Goal: Task Accomplishment & Management: Use online tool/utility

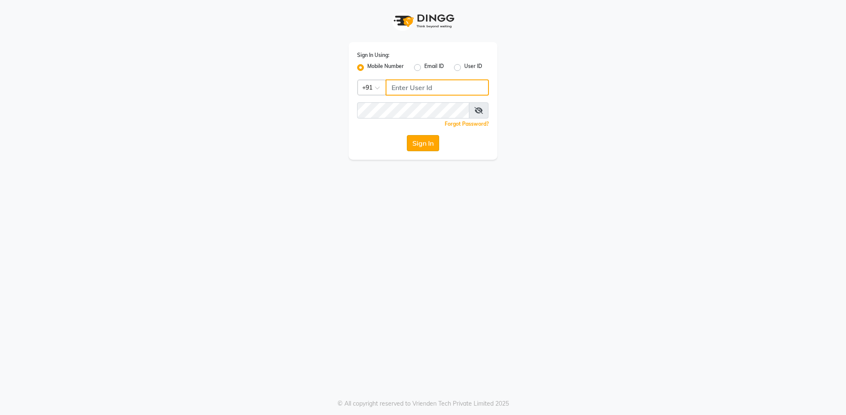
type input "9762921777"
click at [428, 147] on button "Sign In" at bounding box center [423, 143] width 32 height 16
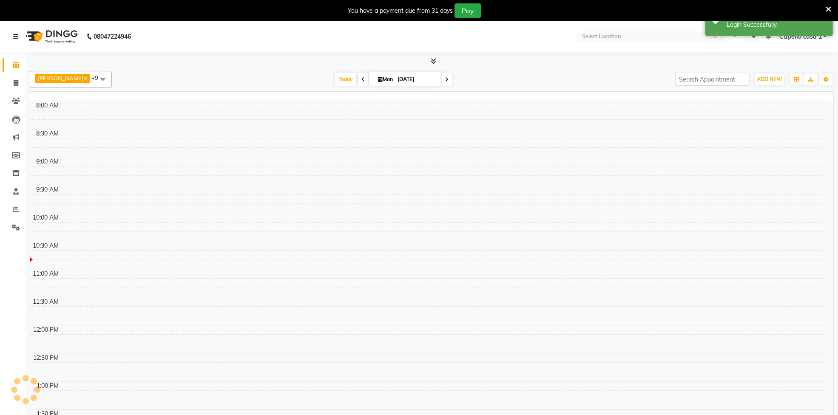
select select "en"
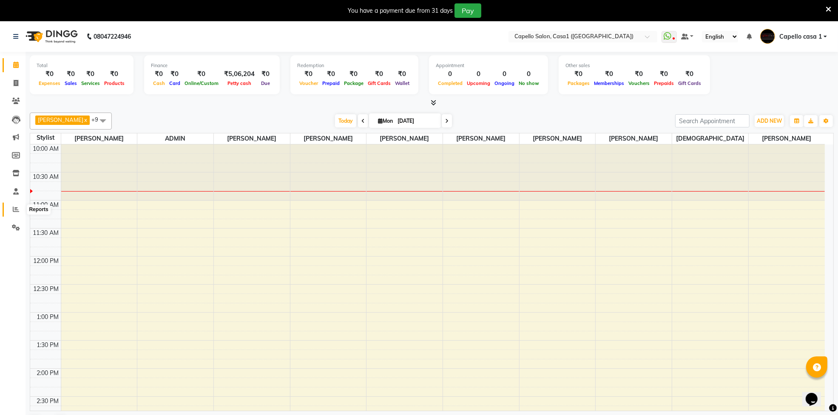
drag, startPoint x: 13, startPoint y: 205, endPoint x: 21, endPoint y: 210, distance: 9.1
click at [14, 206] on span at bounding box center [16, 210] width 15 height 10
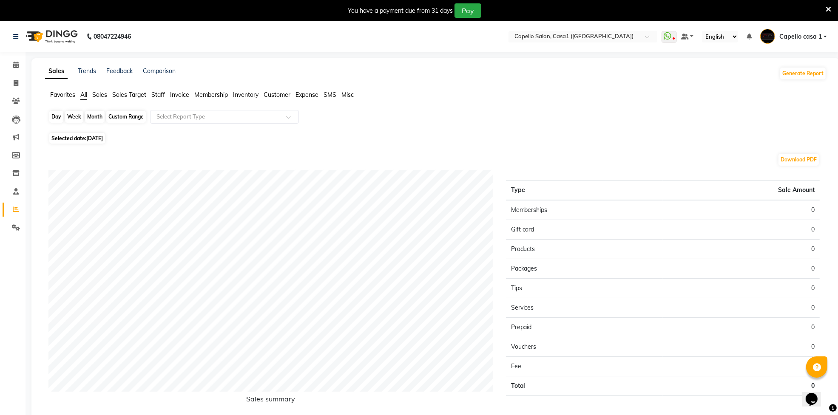
click at [58, 116] on div "Day" at bounding box center [56, 117] width 14 height 12
select select "9"
select select "2025"
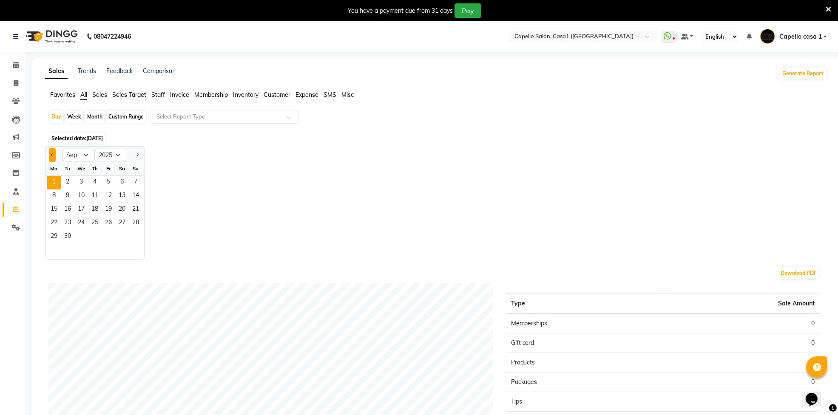
click at [52, 156] on span "Previous month" at bounding box center [52, 154] width 3 height 3
select select "8"
click at [123, 236] on span "30" at bounding box center [122, 237] width 14 height 14
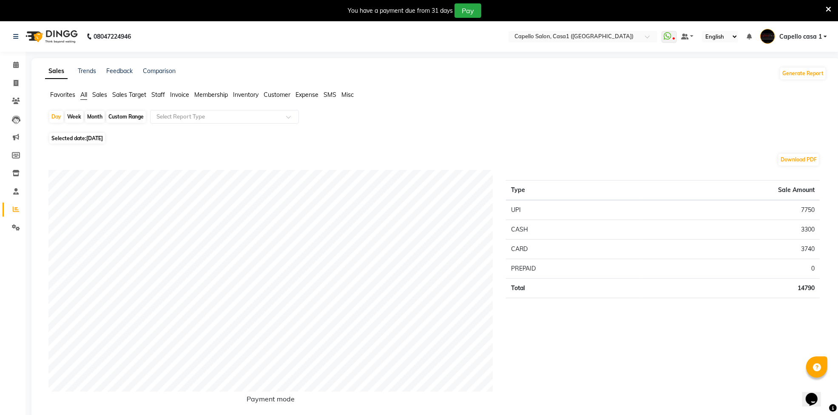
click at [160, 92] on span "Staff" at bounding box center [158, 95] width 14 height 8
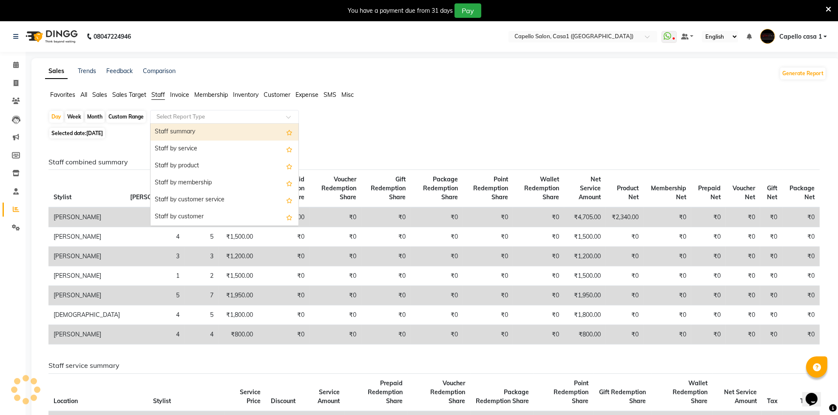
click at [180, 116] on input "text" at bounding box center [216, 117] width 122 height 9
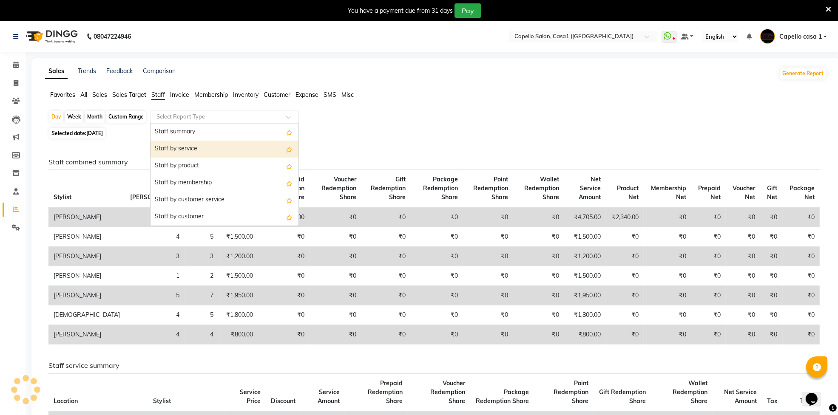
click at [181, 145] on div "Staff by service" at bounding box center [224, 149] width 148 height 17
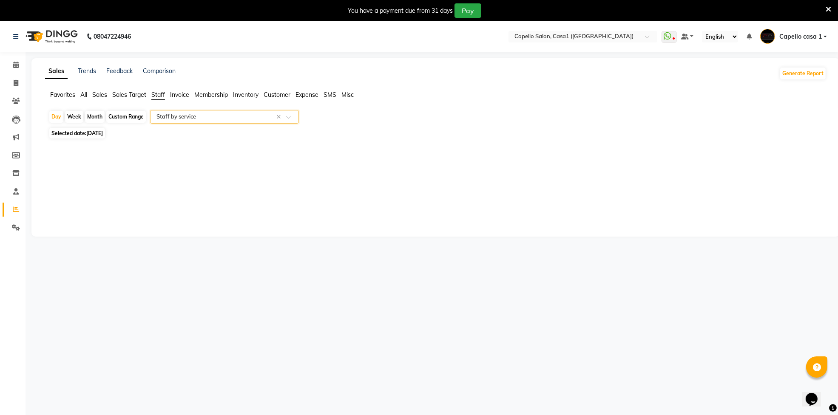
select select "full_report"
select select "csv"
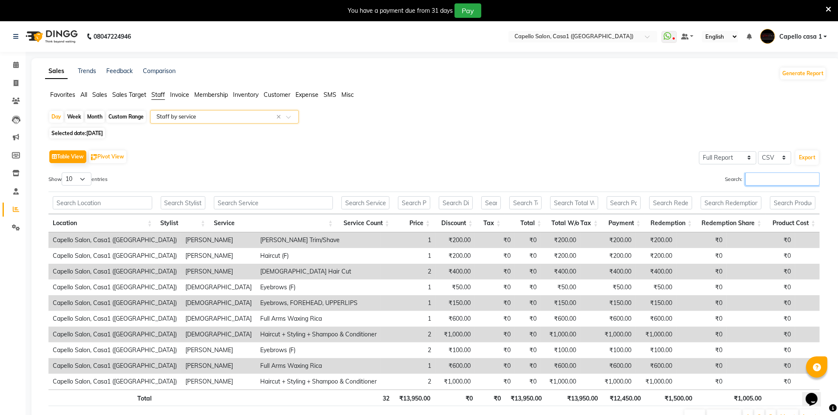
click at [783, 175] on input "Search:" at bounding box center [782, 179] width 74 height 13
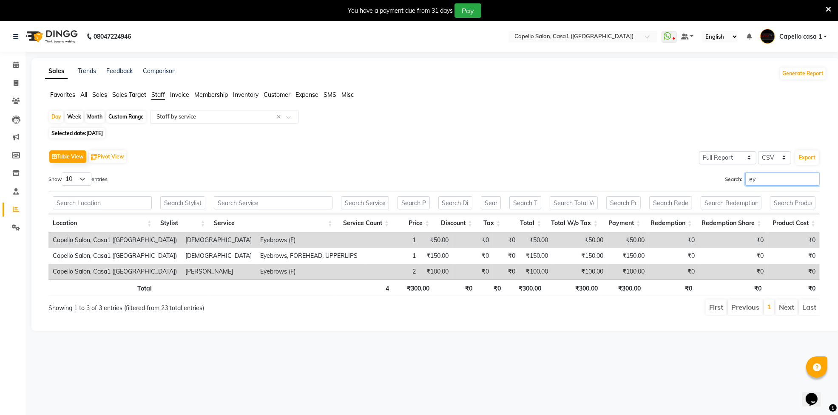
type input "e"
type input "b"
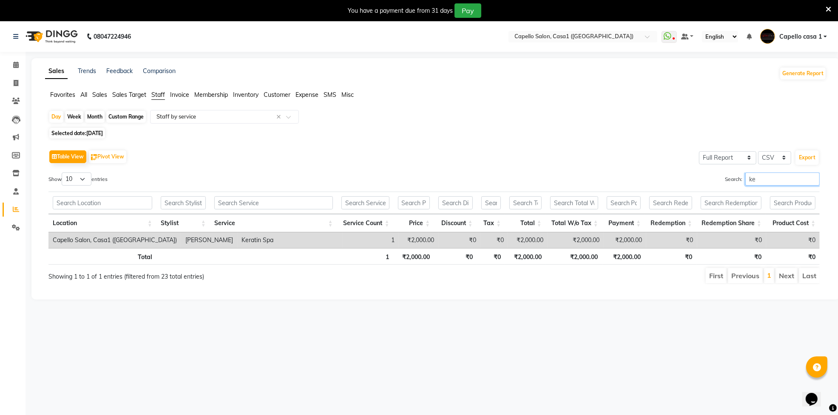
type input "k"
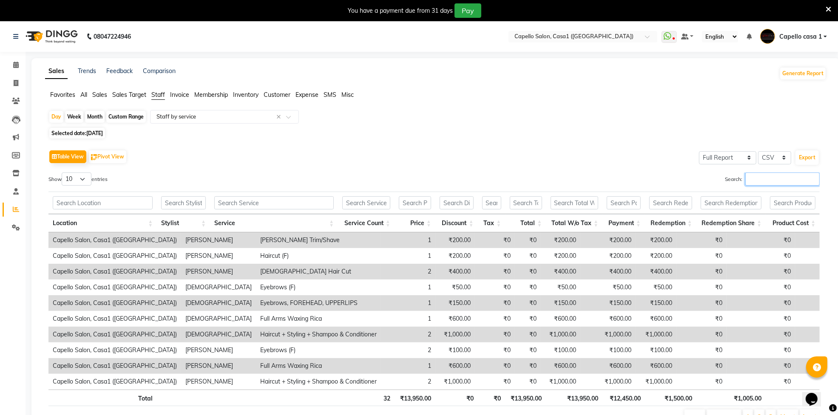
scroll to position [48, 0]
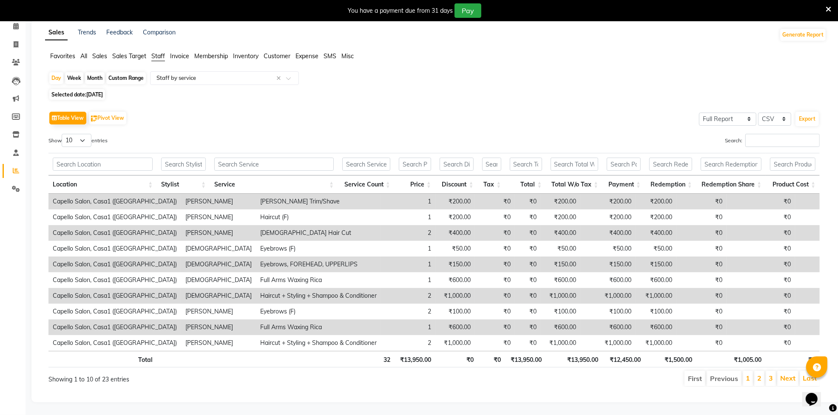
click at [762, 371] on li "2" at bounding box center [759, 378] width 10 height 15
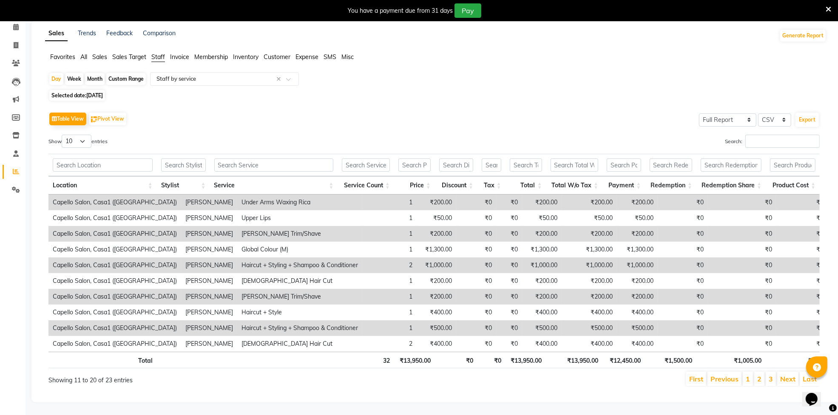
scroll to position [47, 0]
click at [783, 135] on input "Search:" at bounding box center [782, 141] width 74 height 13
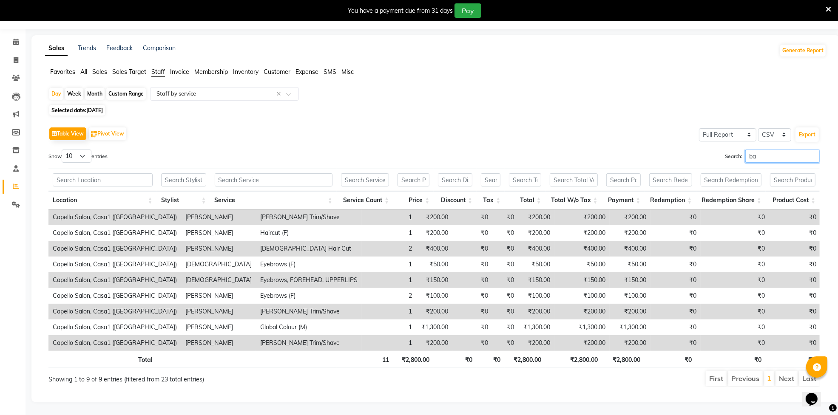
scroll to position [21, 0]
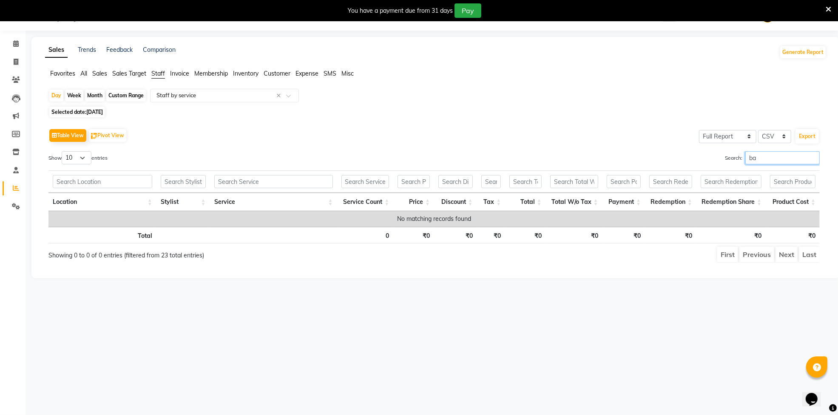
type input "b"
type input "s"
type input "g"
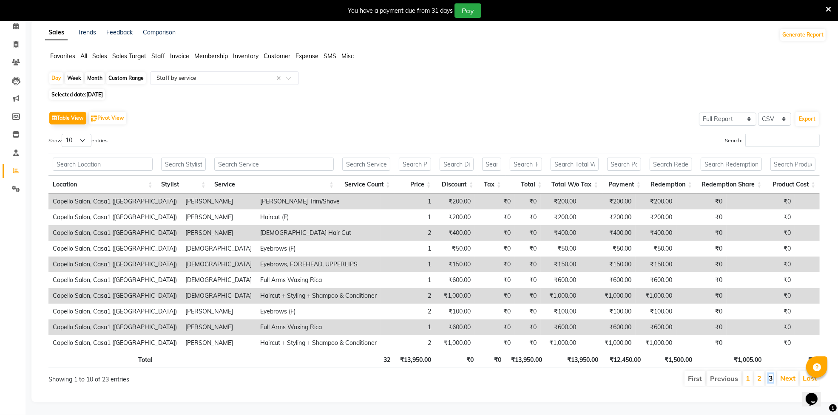
click at [772, 374] on link "3" at bounding box center [771, 378] width 4 height 9
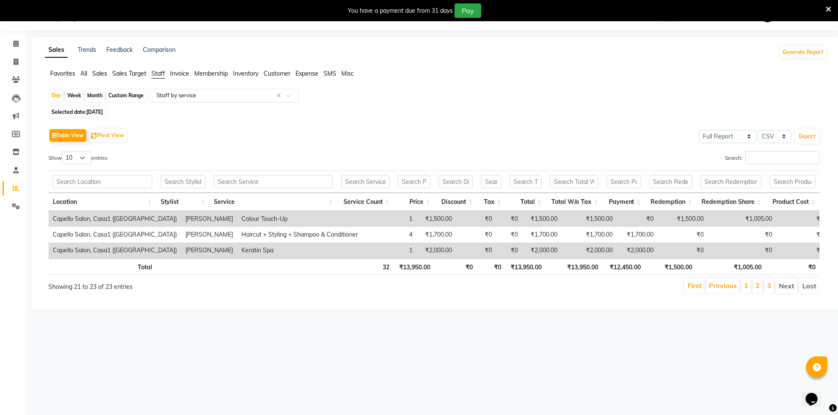
click at [183, 96] on input "text" at bounding box center [216, 95] width 122 height 9
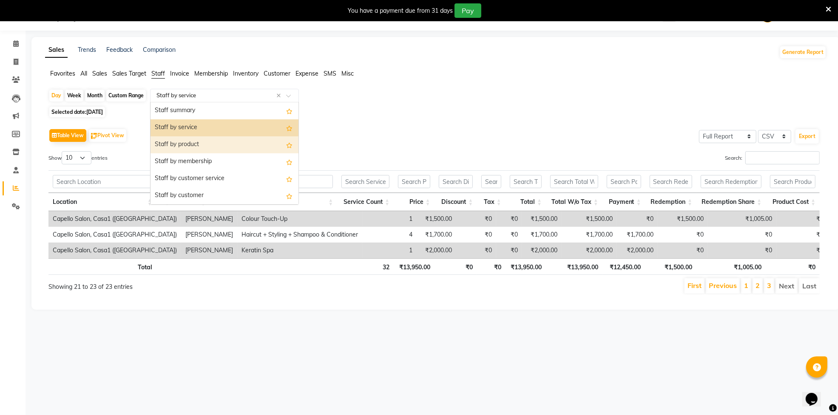
click at [188, 146] on div "Staff by product" at bounding box center [224, 144] width 148 height 17
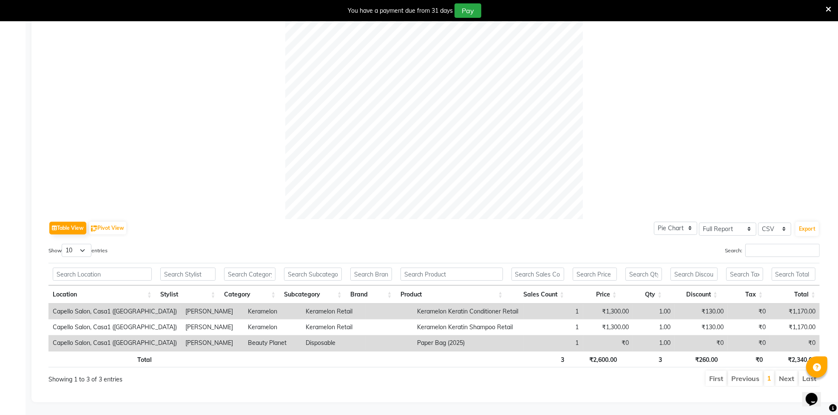
scroll to position [245, 0]
drag, startPoint x: 397, startPoint y: 300, endPoint x: 506, endPoint y: 305, distance: 108.5
click at [506, 305] on td "Keramelon Keratin Conditioner Retail" at bounding box center [468, 312] width 111 height 16
copy td "Keramelon Keratin Conditioner Retail"
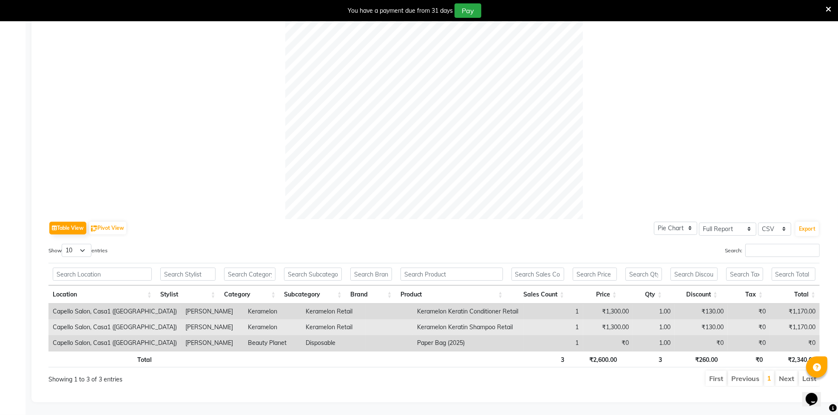
click at [423, 322] on td "Keramelon Keratin Shampoo Retail" at bounding box center [468, 328] width 111 height 16
drag, startPoint x: 398, startPoint y: 320, endPoint x: 506, endPoint y: 324, distance: 108.1
click at [506, 324] on td "Keramelon Keratin Shampoo Retail" at bounding box center [468, 328] width 111 height 16
copy td "Keramelon Keratin Shampoo Retail"
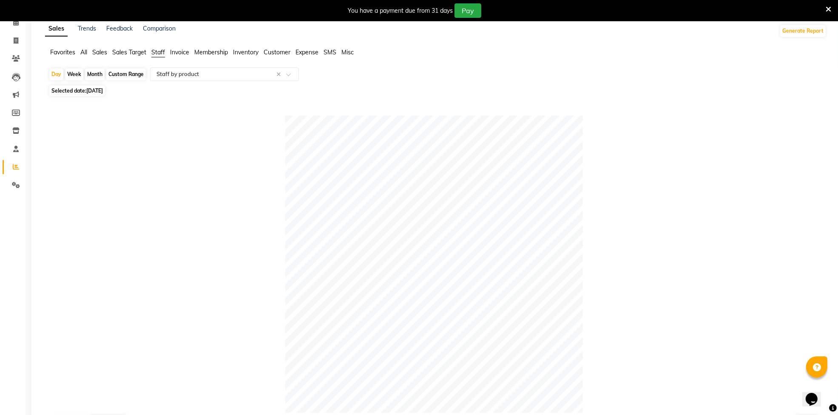
scroll to position [0, 0]
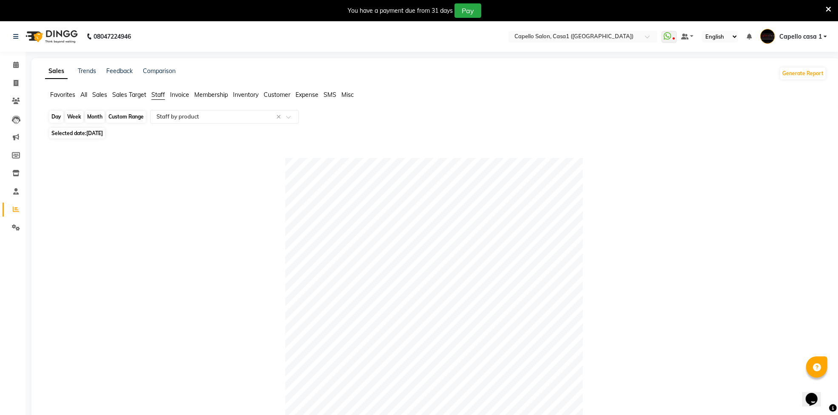
click at [61, 117] on div "Day" at bounding box center [56, 117] width 14 height 12
select select "8"
select select "2025"
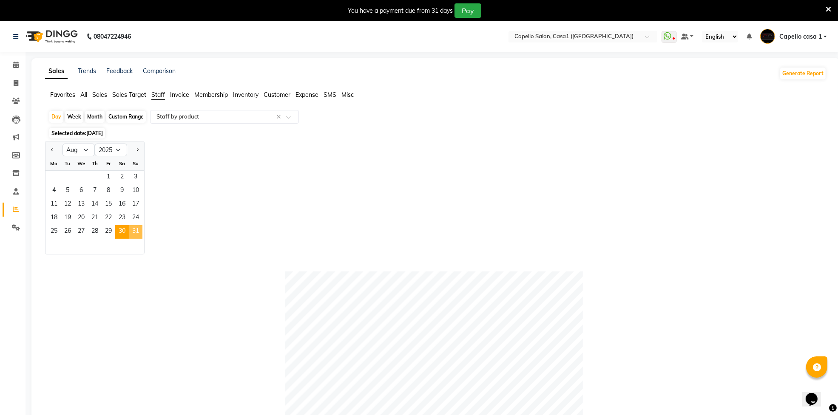
click at [139, 228] on span "31" at bounding box center [136, 232] width 14 height 14
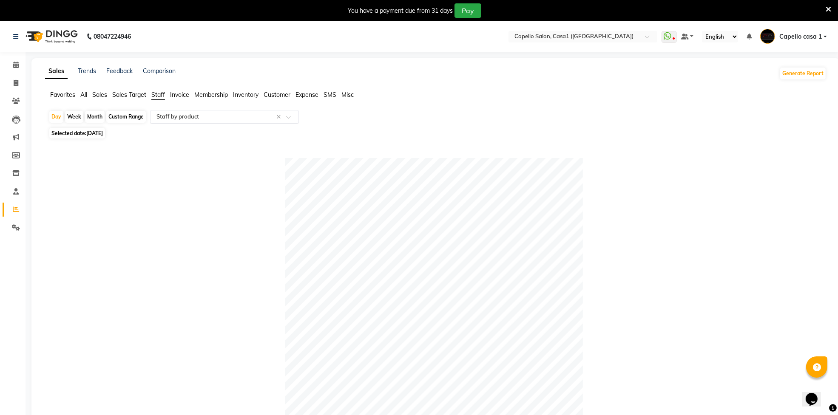
click at [170, 119] on input "text" at bounding box center [216, 117] width 122 height 9
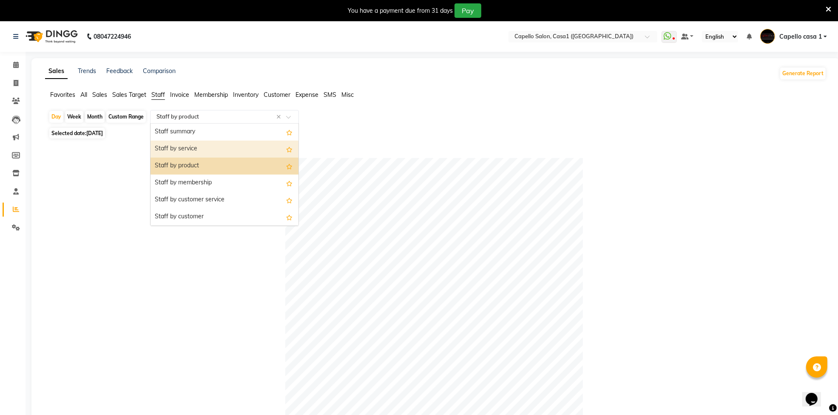
click at [194, 141] on div "Staff by service" at bounding box center [224, 149] width 148 height 17
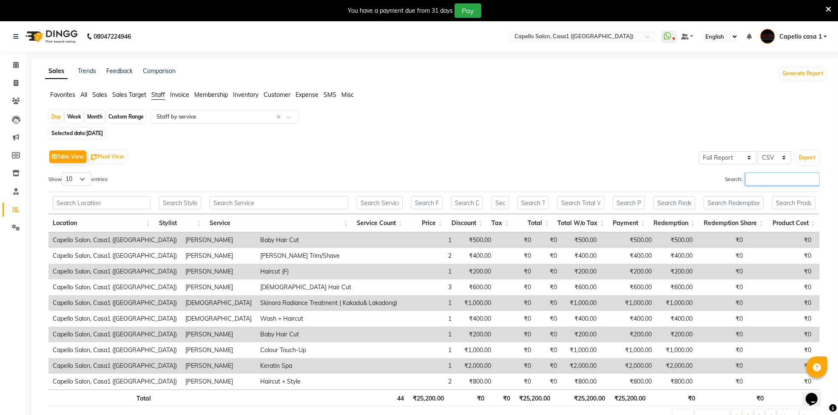
drag, startPoint x: 762, startPoint y: 181, endPoint x: 758, endPoint y: 177, distance: 5.1
click at [762, 181] on input "Search:" at bounding box center [782, 179] width 74 height 13
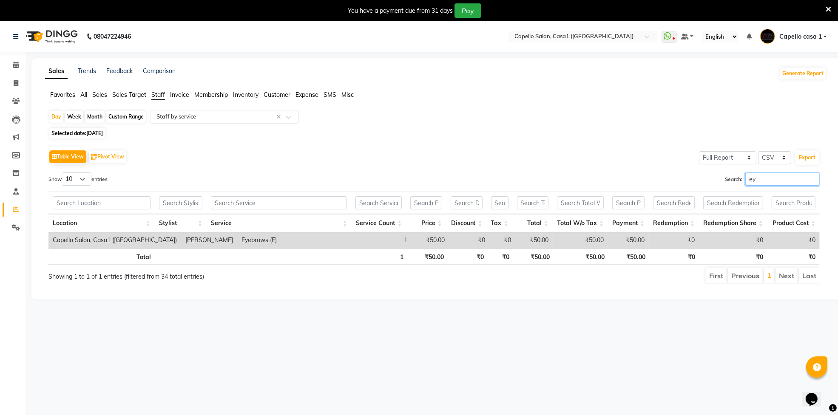
type input "e"
type input "b"
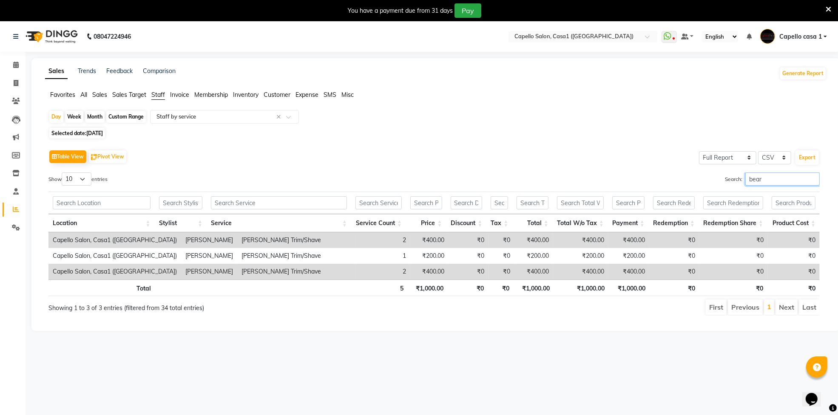
click at [766, 175] on input "bear" at bounding box center [782, 179] width 74 height 13
type input "b"
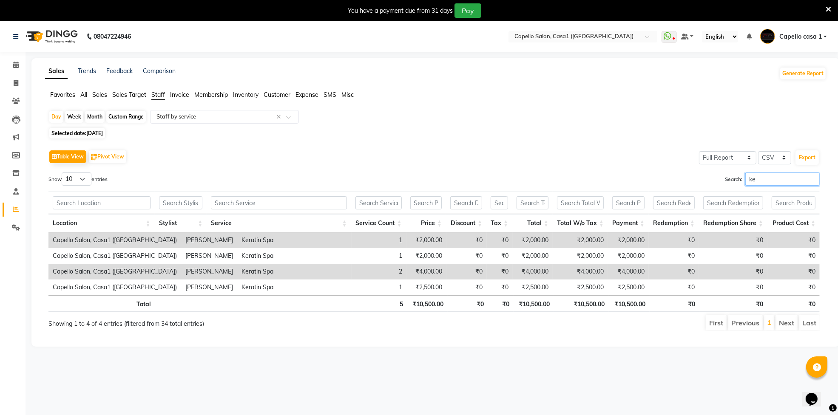
type input "k"
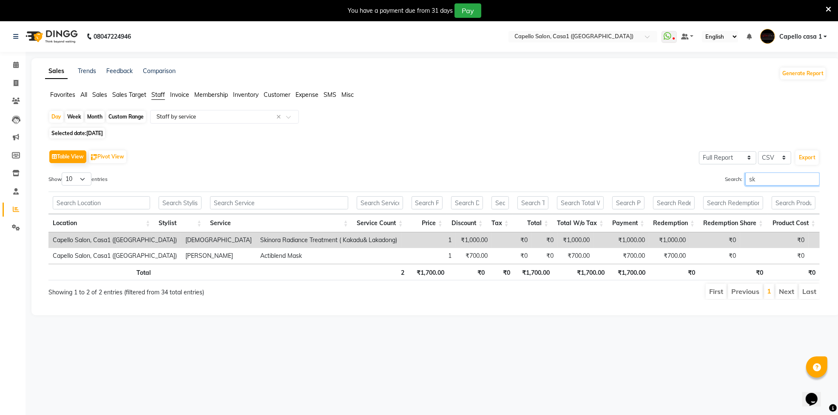
type input "s"
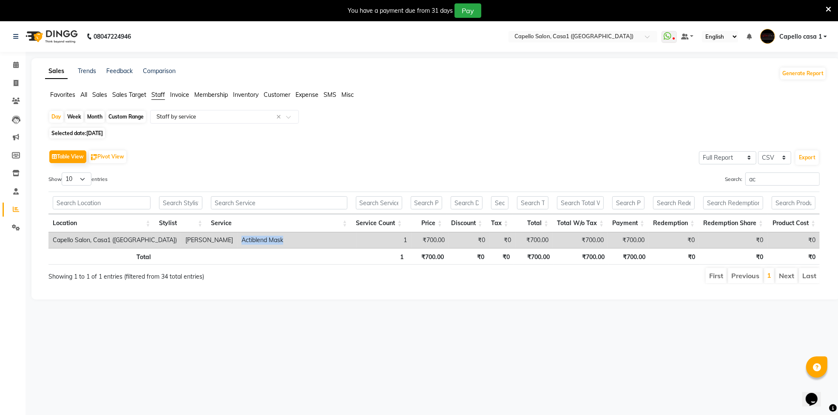
drag, startPoint x: 211, startPoint y: 239, endPoint x: 275, endPoint y: 244, distance: 63.9
click at [275, 244] on td "Actiblend Mask" at bounding box center [296, 241] width 119 height 16
copy td "Actiblend Mask"
click at [793, 182] on input "ac" at bounding box center [782, 179] width 74 height 13
type input "a"
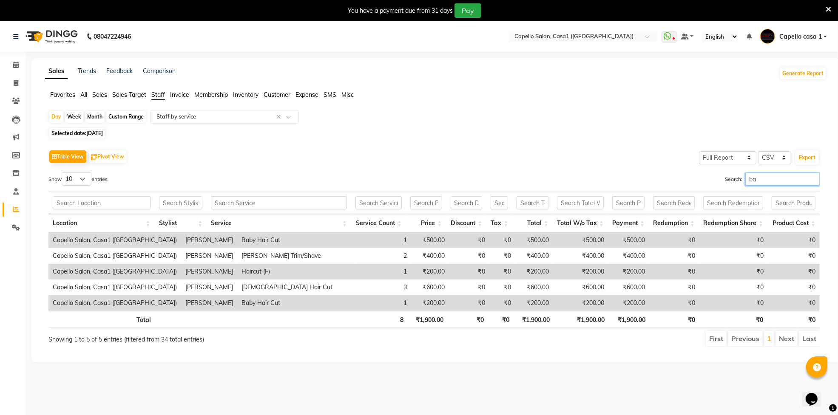
type input "b"
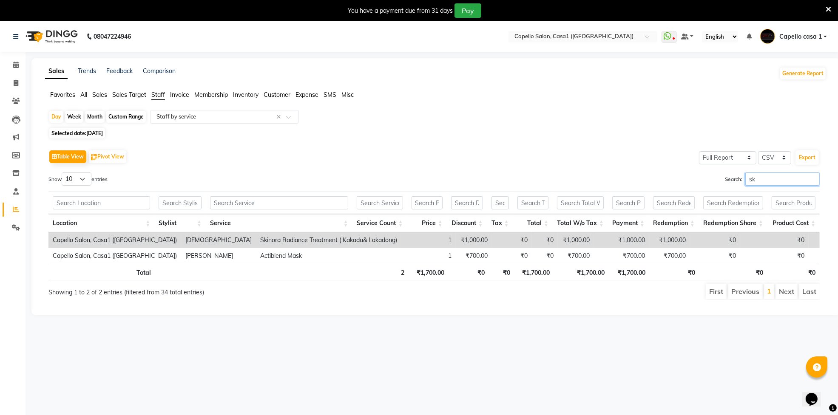
type input "s"
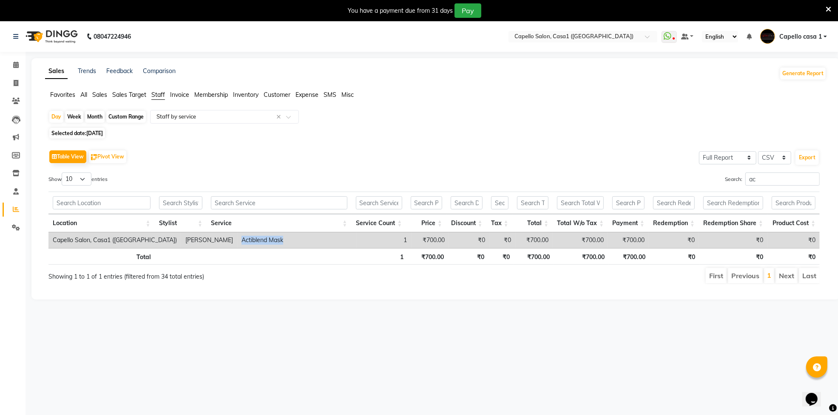
drag, startPoint x: 211, startPoint y: 239, endPoint x: 259, endPoint y: 235, distance: 48.2
click at [259, 235] on td "Actiblend Mask" at bounding box center [296, 241] width 119 height 16
copy td "Actiblend Mask"
click at [757, 179] on input "ac" at bounding box center [782, 179] width 74 height 13
type input "a"
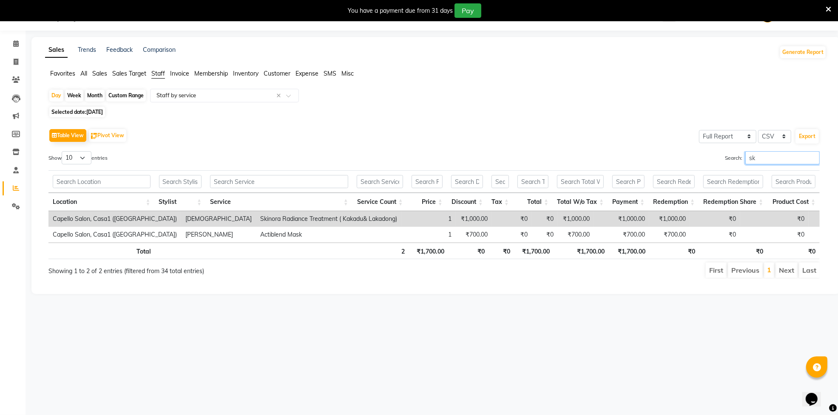
scroll to position [21, 0]
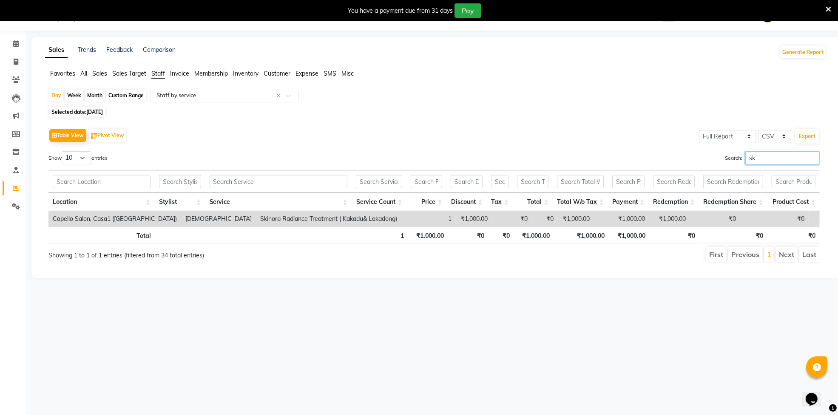
type input "s"
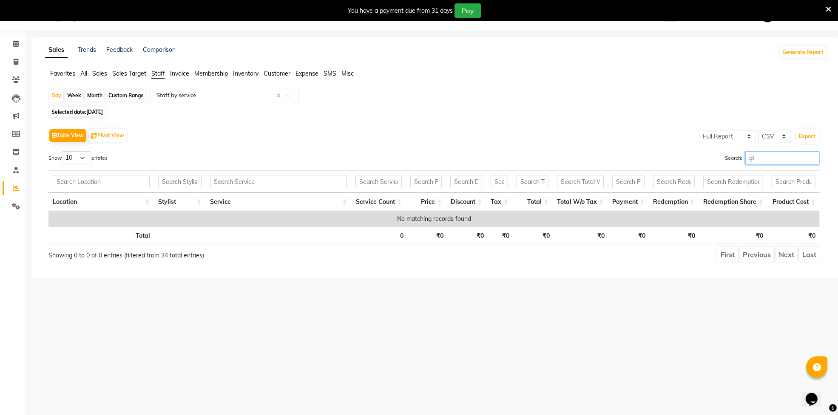
type input "g"
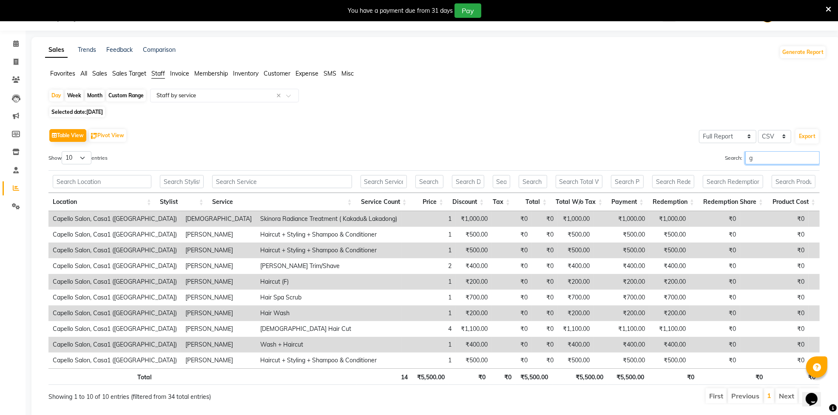
scroll to position [48, 0]
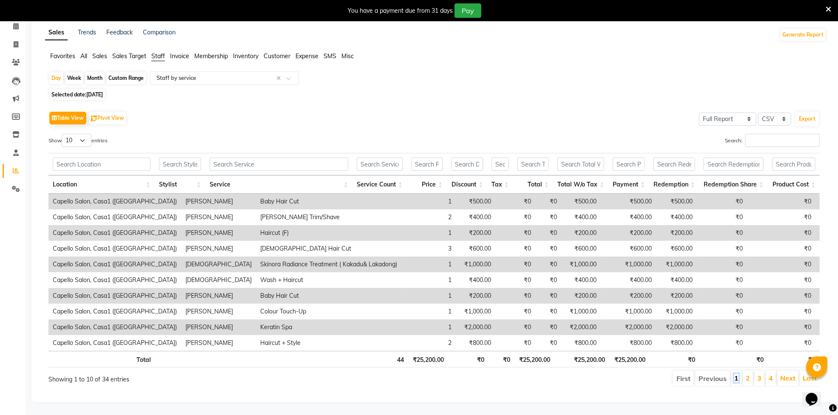
click at [736, 374] on link "1" at bounding box center [736, 378] width 4 height 9
click at [749, 374] on link "2" at bounding box center [748, 378] width 4 height 9
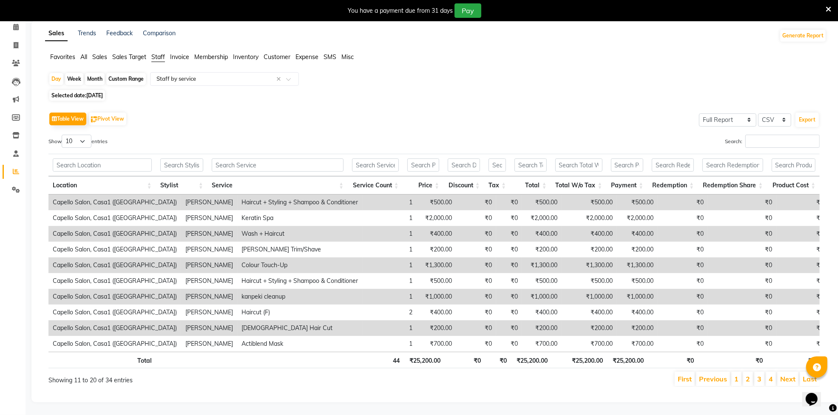
scroll to position [47, 0]
click at [761, 372] on li "3" at bounding box center [759, 379] width 10 height 14
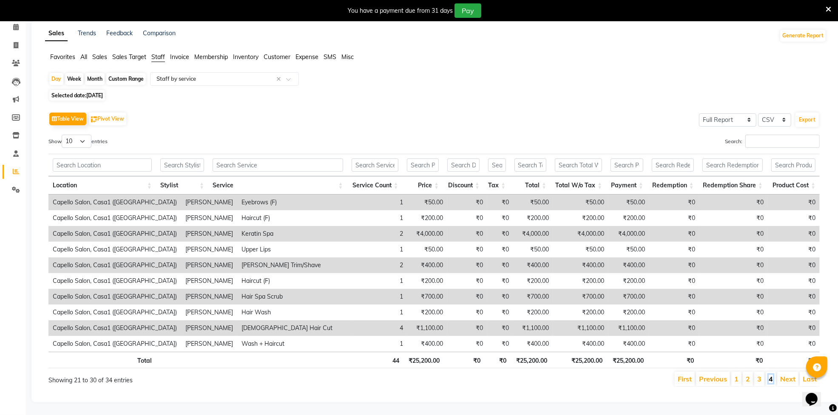
click at [770, 375] on link "4" at bounding box center [771, 379] width 4 height 9
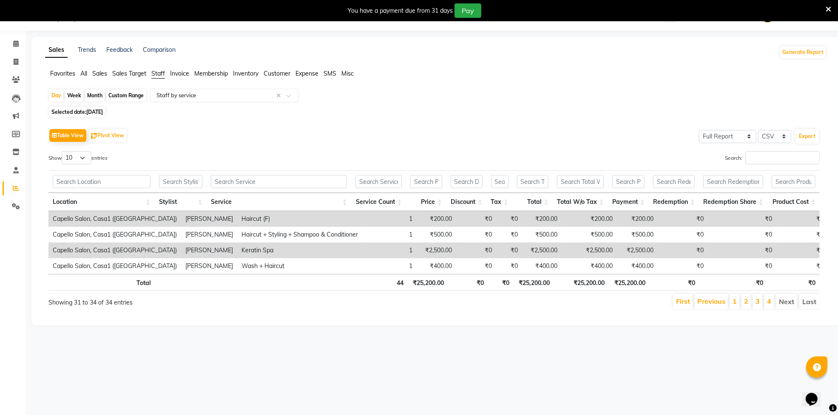
scroll to position [21, 0]
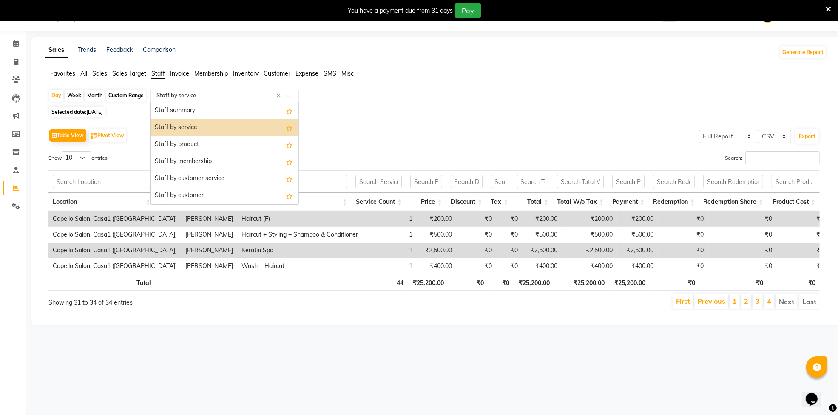
click at [173, 96] on input "text" at bounding box center [216, 95] width 122 height 9
drag, startPoint x: 190, startPoint y: 142, endPoint x: 196, endPoint y: 141, distance: 6.1
click at [190, 142] on div "Staff by product" at bounding box center [224, 144] width 148 height 17
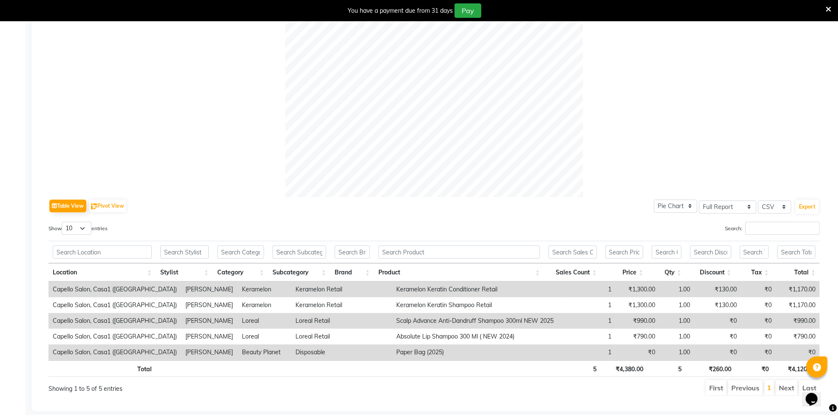
scroll to position [277, 0]
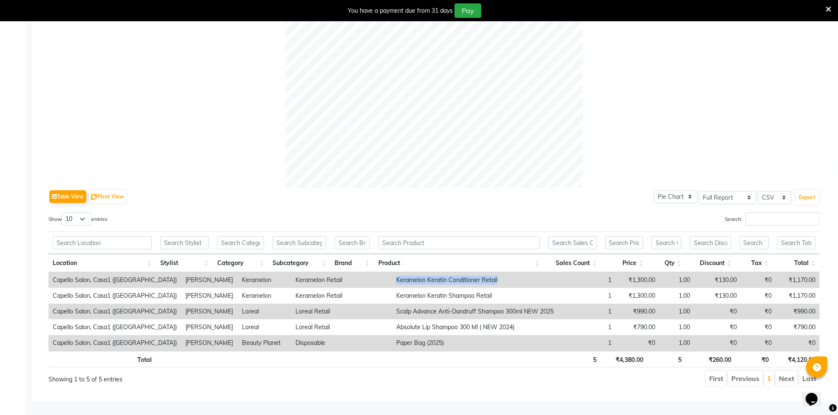
drag, startPoint x: 377, startPoint y: 273, endPoint x: 481, endPoint y: 268, distance: 104.3
click at [481, 273] on td "Keramelon Keratin Conditioner Retail" at bounding box center [476, 281] width 169 height 16
copy td "Keramelon Keratin Conditioner Retail"
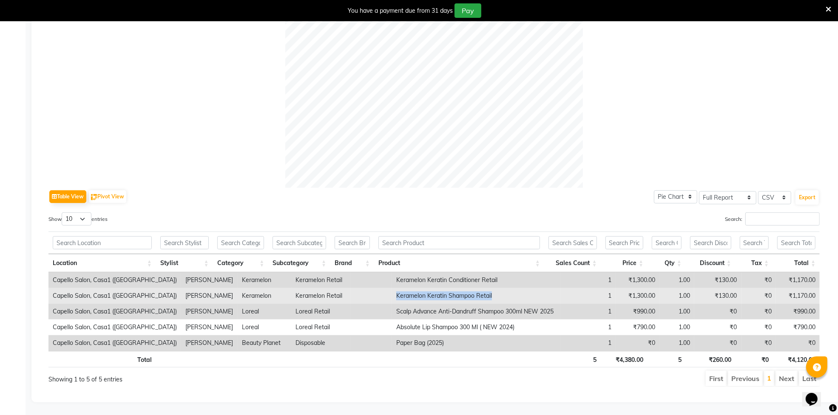
drag, startPoint x: 379, startPoint y: 290, endPoint x: 478, endPoint y: 282, distance: 99.3
click at [478, 288] on td "Keramelon Keratin Shampoo Retail" at bounding box center [476, 296] width 169 height 16
copy td "Keramelon Keratin Shampoo Retail"
